Goal: Navigation & Orientation: Find specific page/section

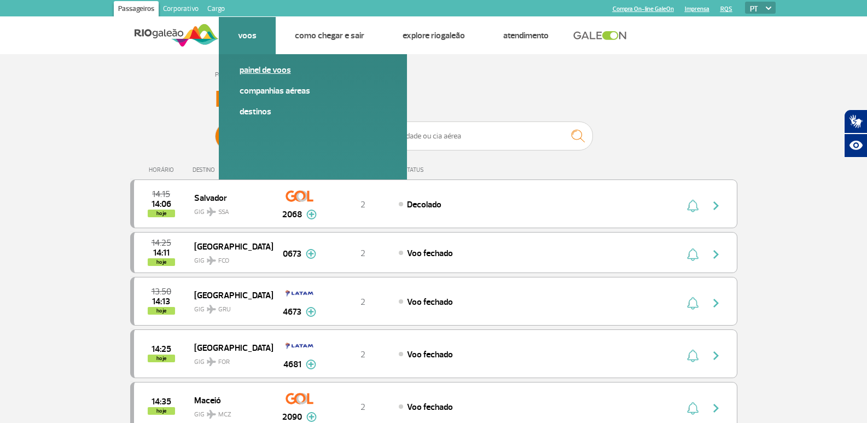
click at [247, 68] on link "Painel de voos" at bounding box center [313, 70] width 147 height 12
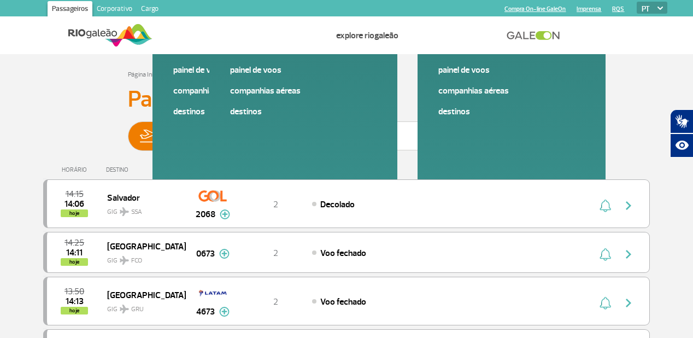
drag, startPoint x: 243, startPoint y: 5, endPoint x: 459, endPoint y: 80, distance: 229.3
